Goal: Find contact information: Find contact information

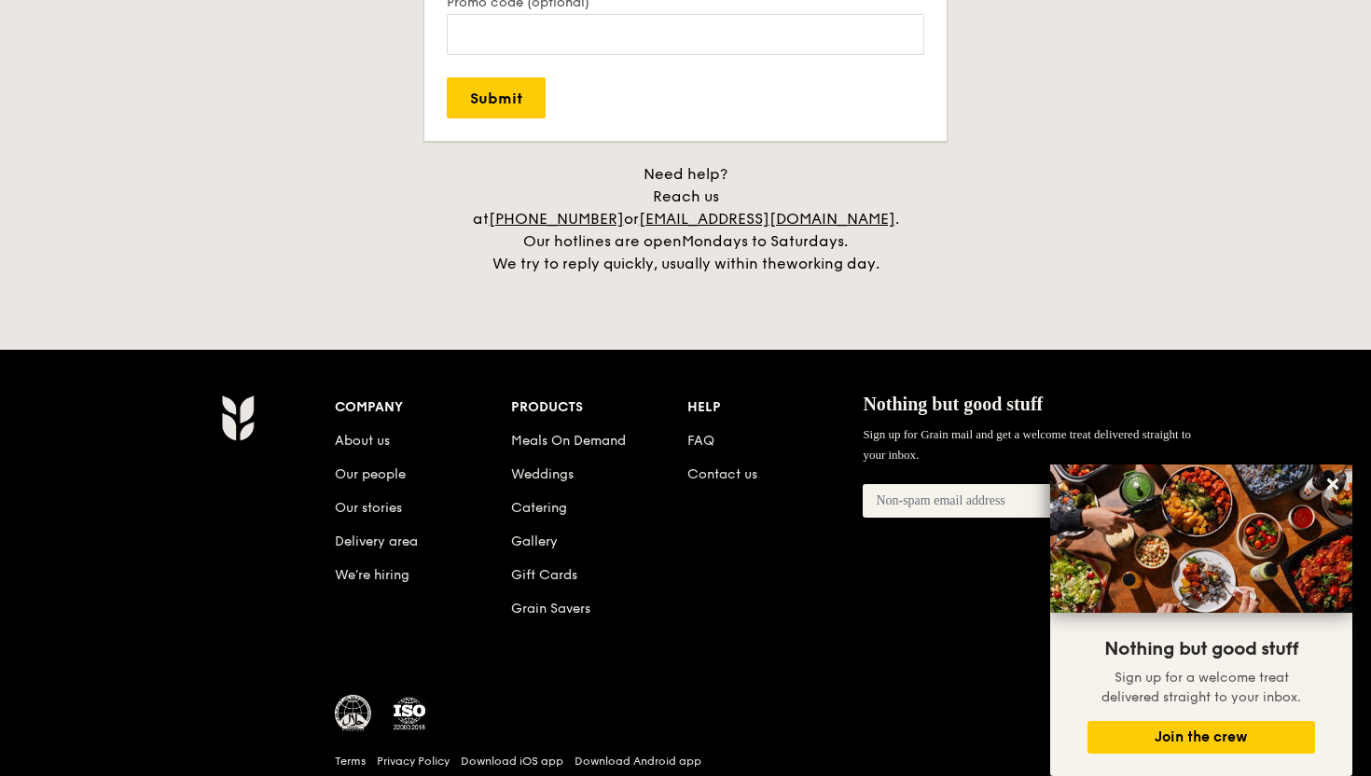
scroll to position [4218, 0]
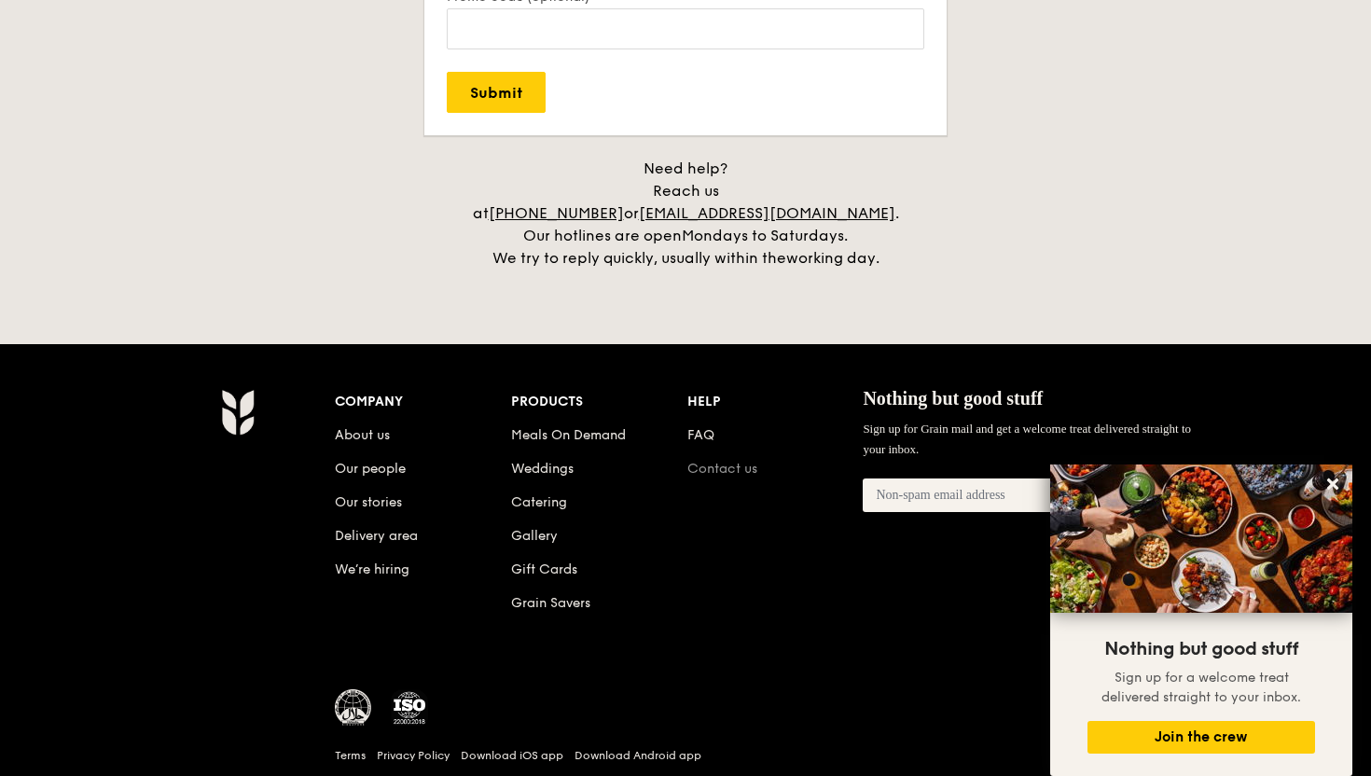
click at [728, 461] on link "Contact us" at bounding box center [723, 469] width 70 height 16
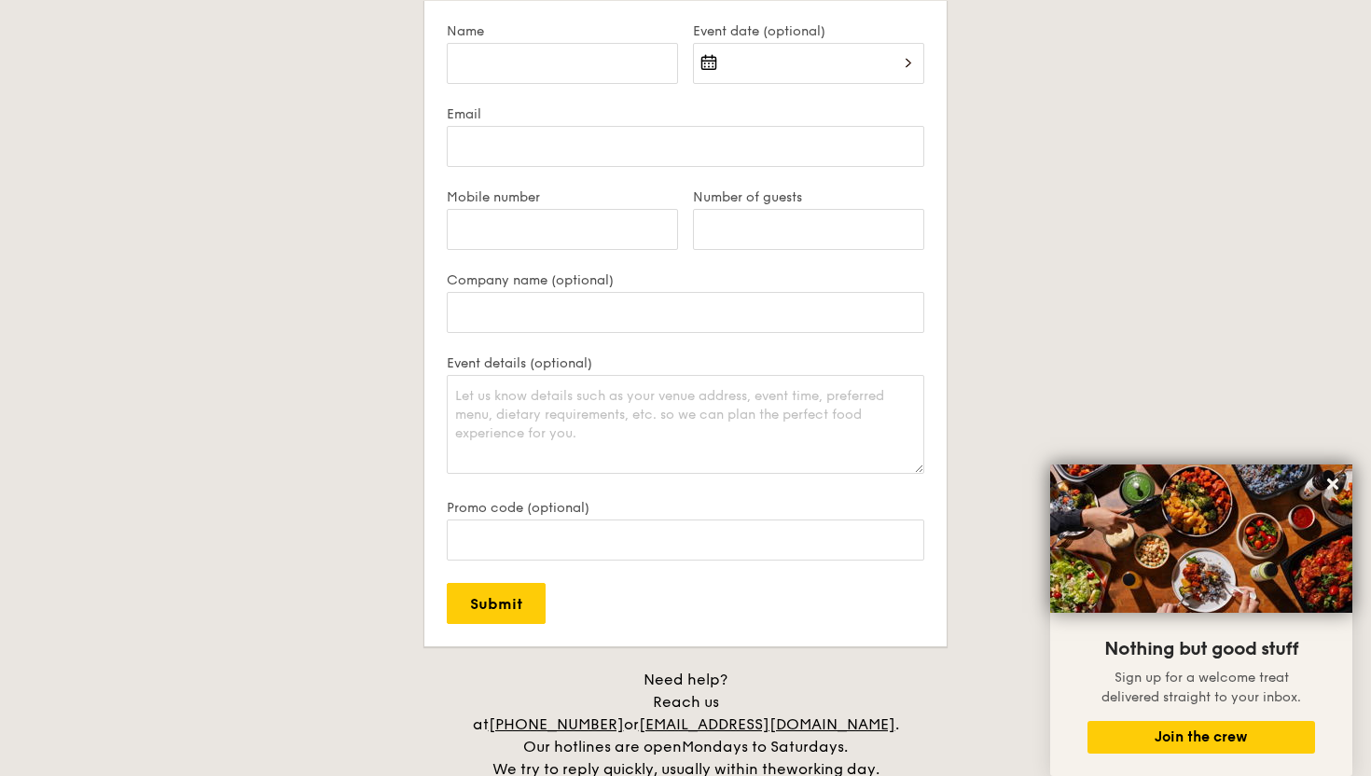
scroll to position [4283, 0]
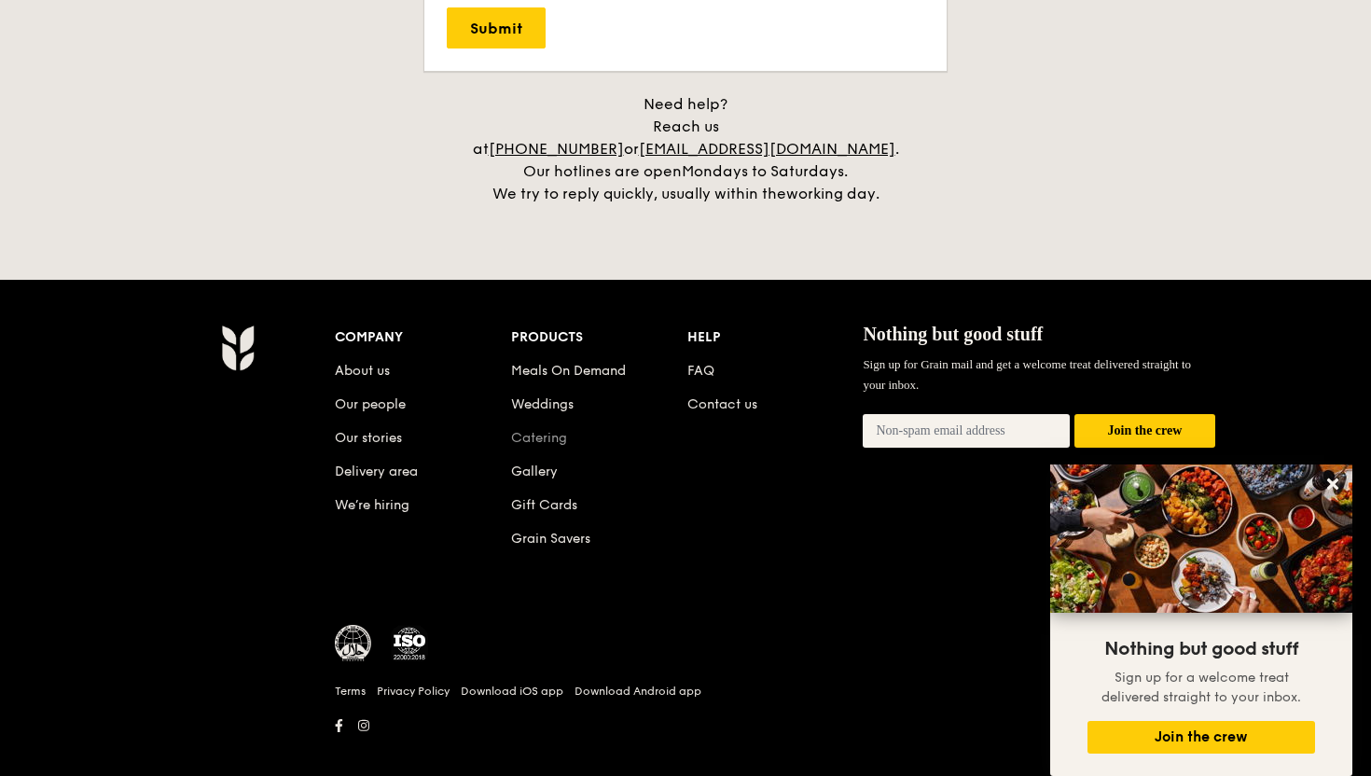
click at [551, 430] on link "Catering" at bounding box center [539, 438] width 56 height 16
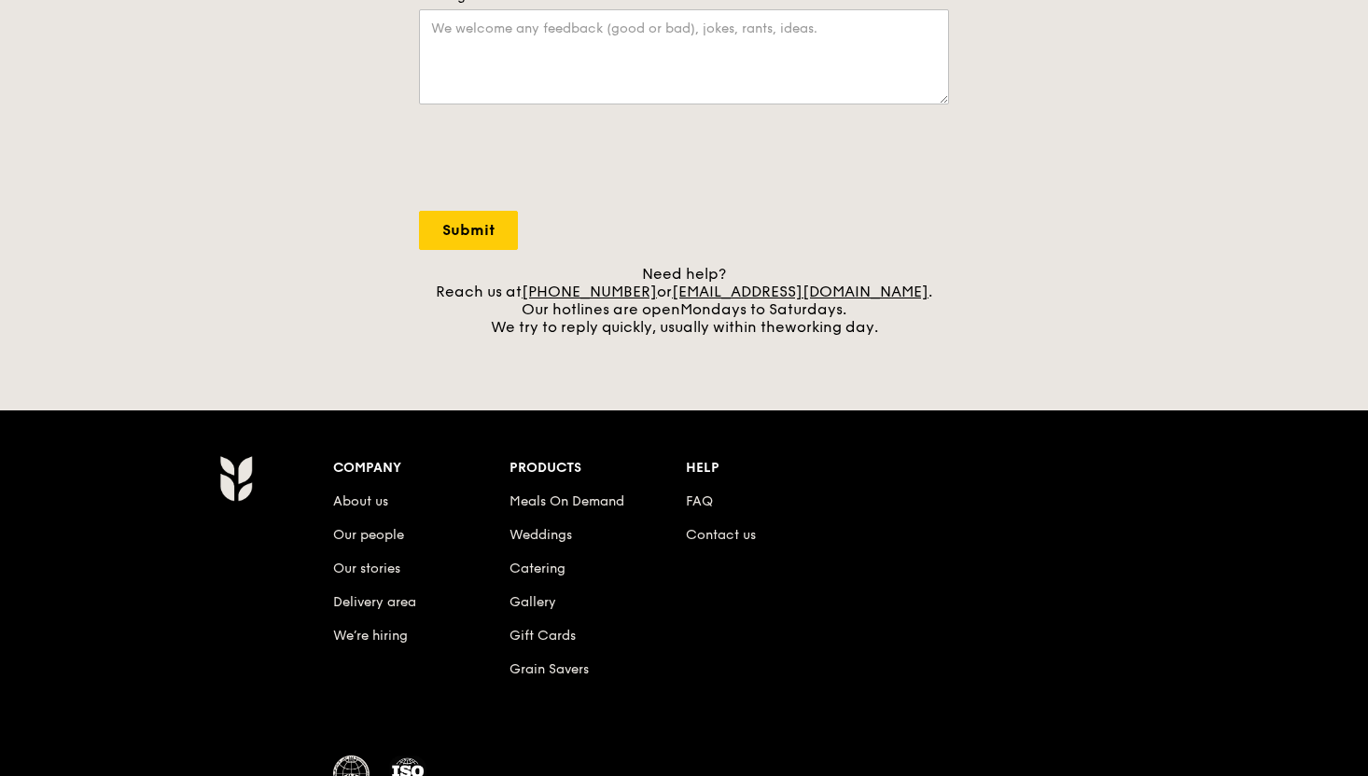
scroll to position [728, 0]
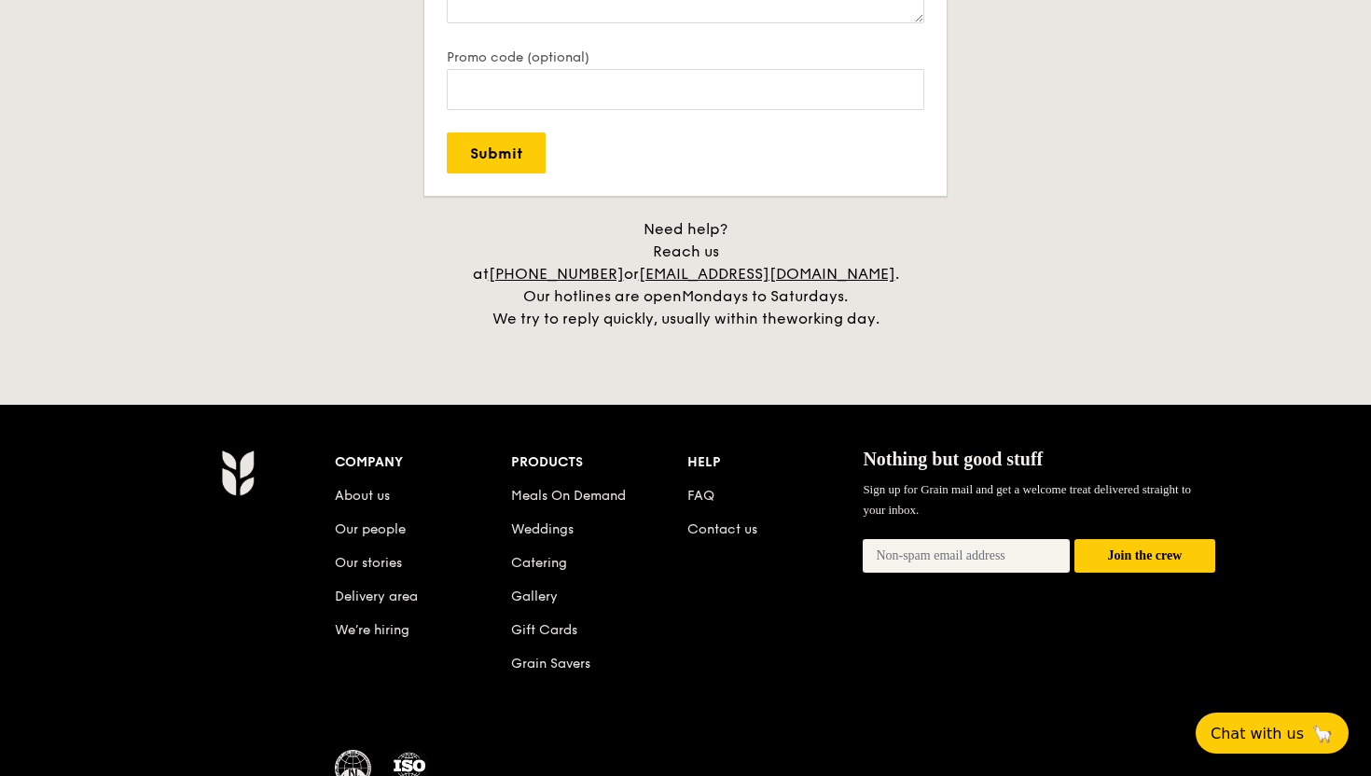
scroll to position [4225, 0]
